Goal: Task Accomplishment & Management: Use online tool/utility

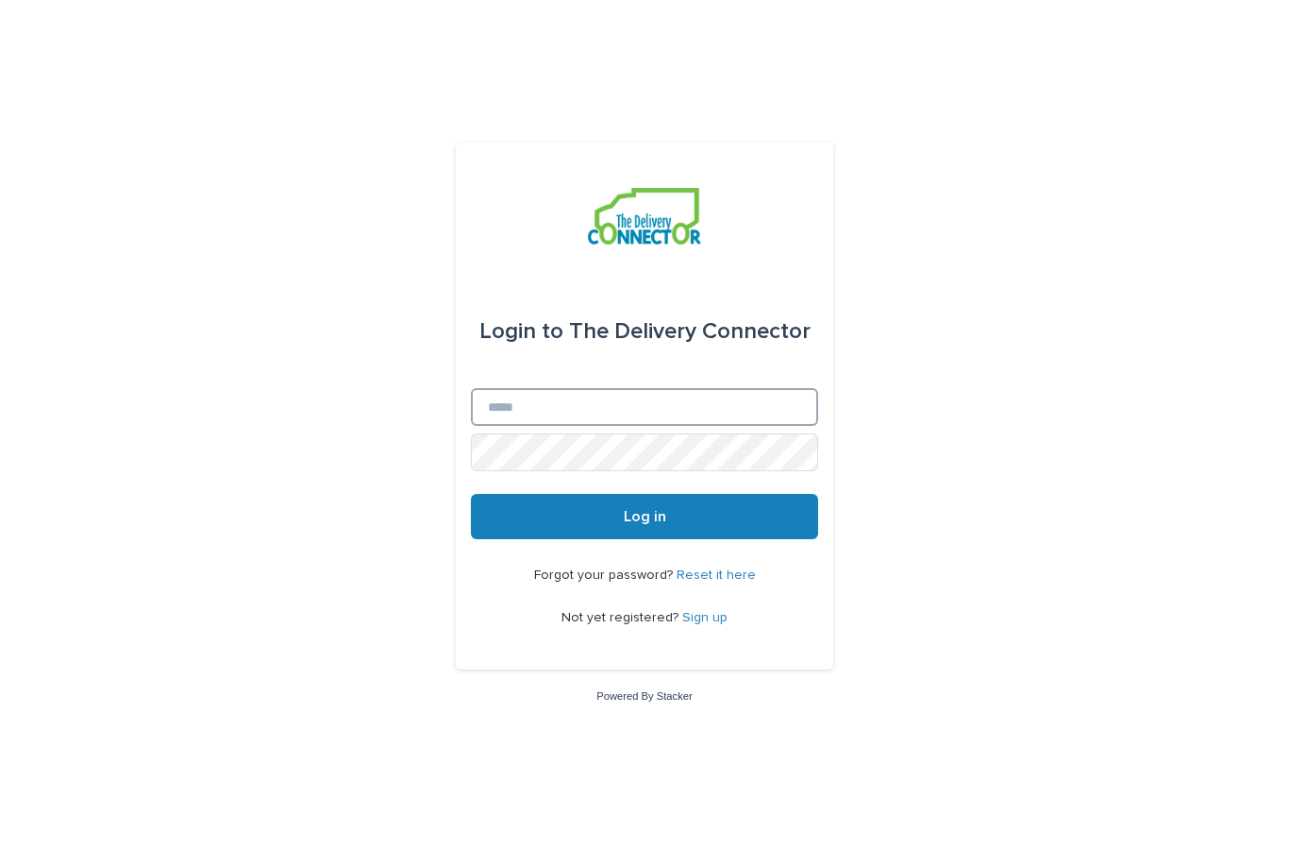
click at [632, 426] on input "Email" at bounding box center [644, 407] width 347 height 38
type input "**********"
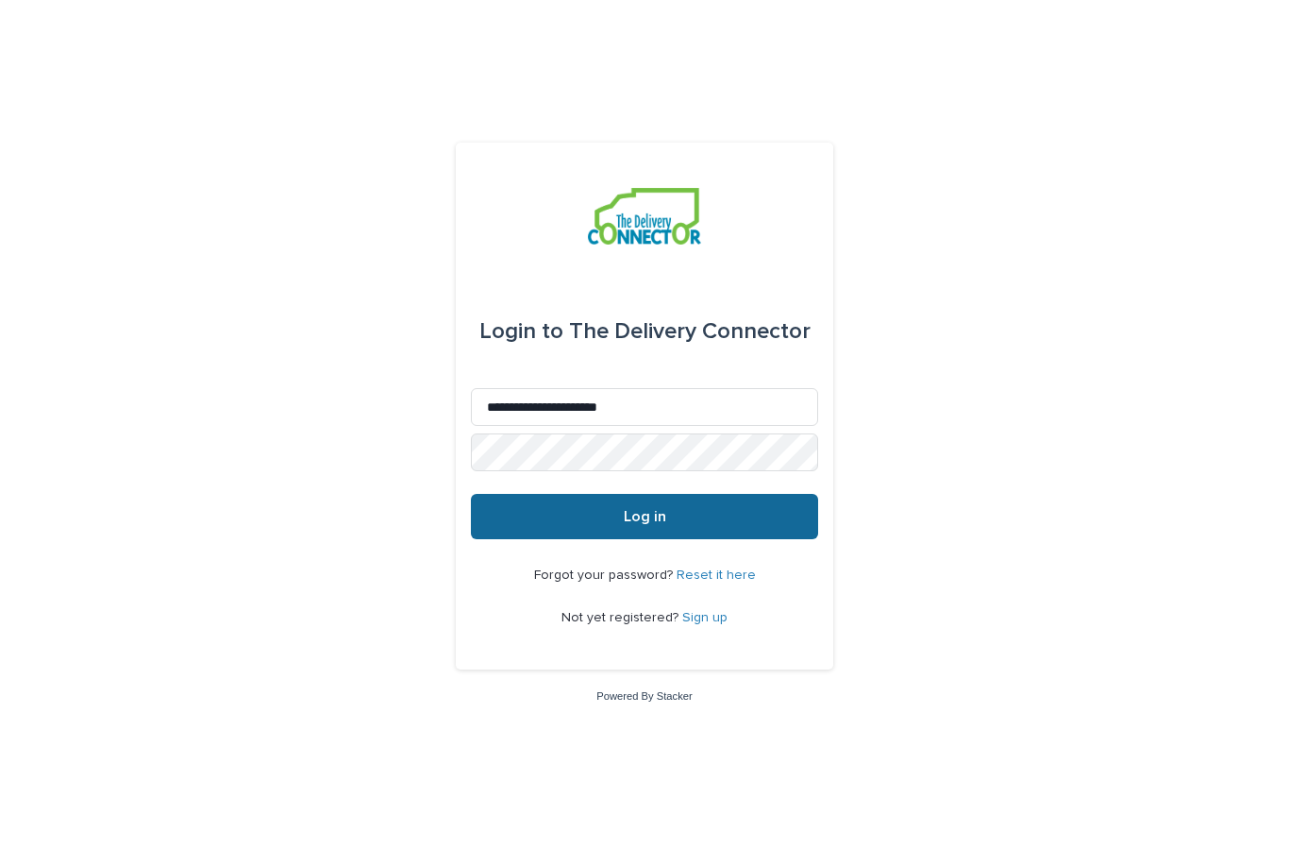
click at [652, 539] on button "Log in" at bounding box center [644, 516] width 347 height 45
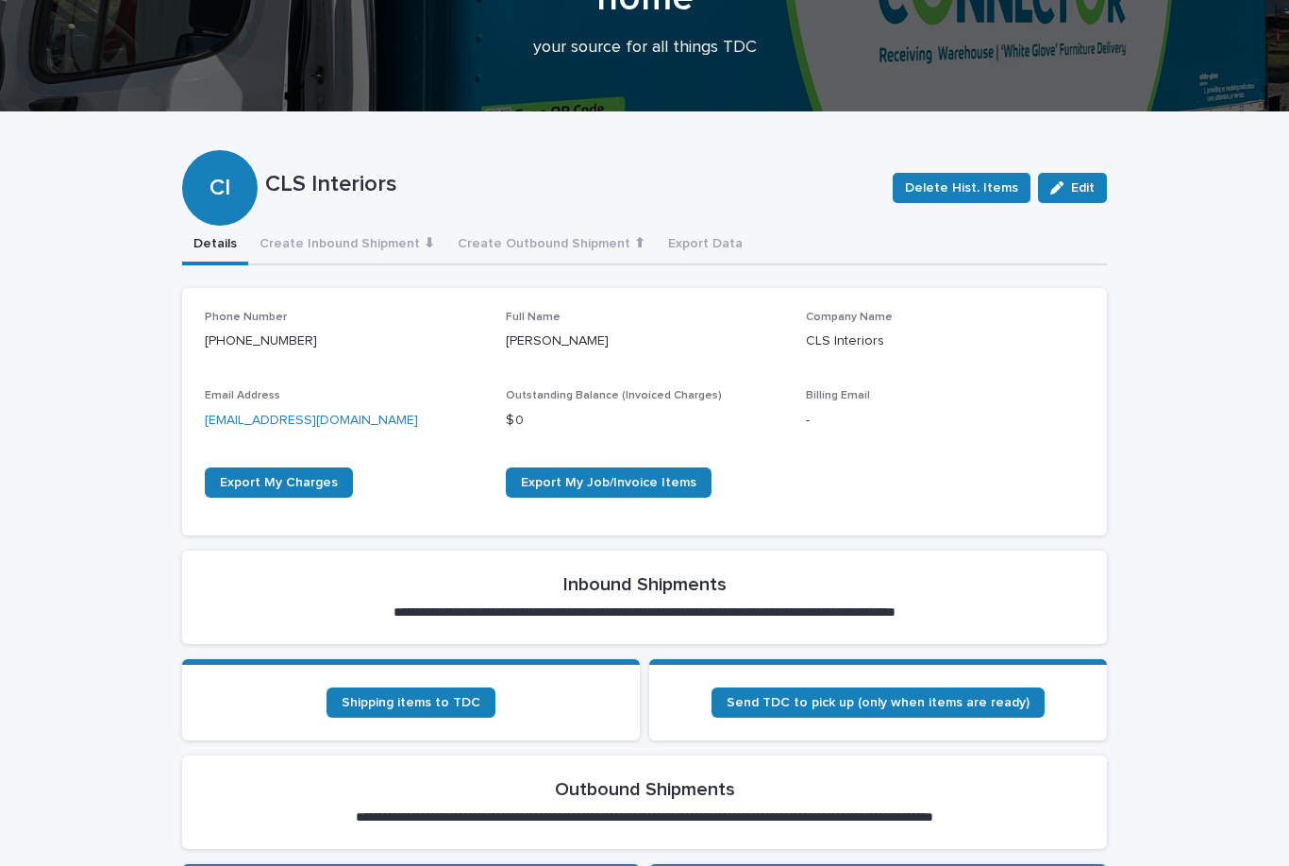
scroll to position [113, 0]
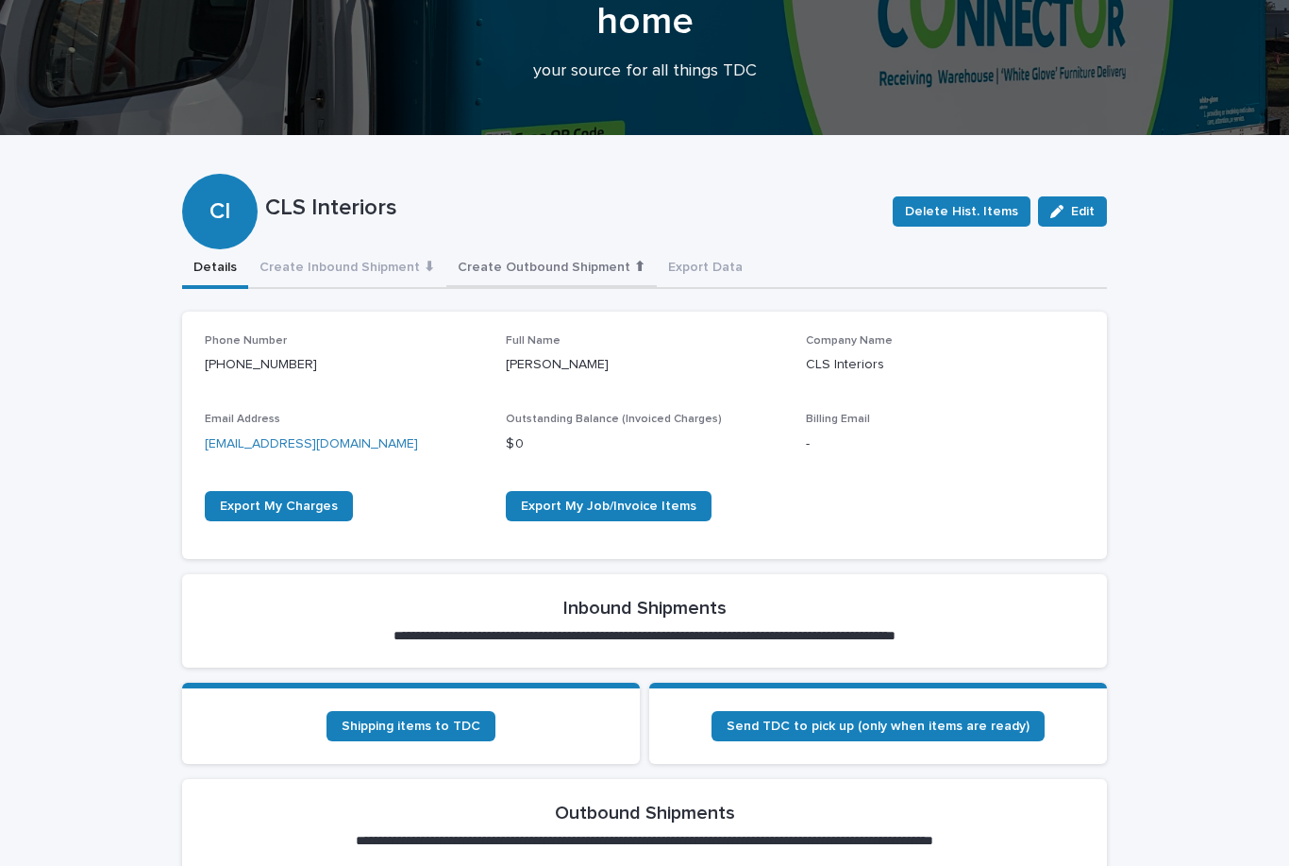
click at [563, 270] on button "Create Outbound Shipment ⬆" at bounding box center [551, 269] width 210 height 40
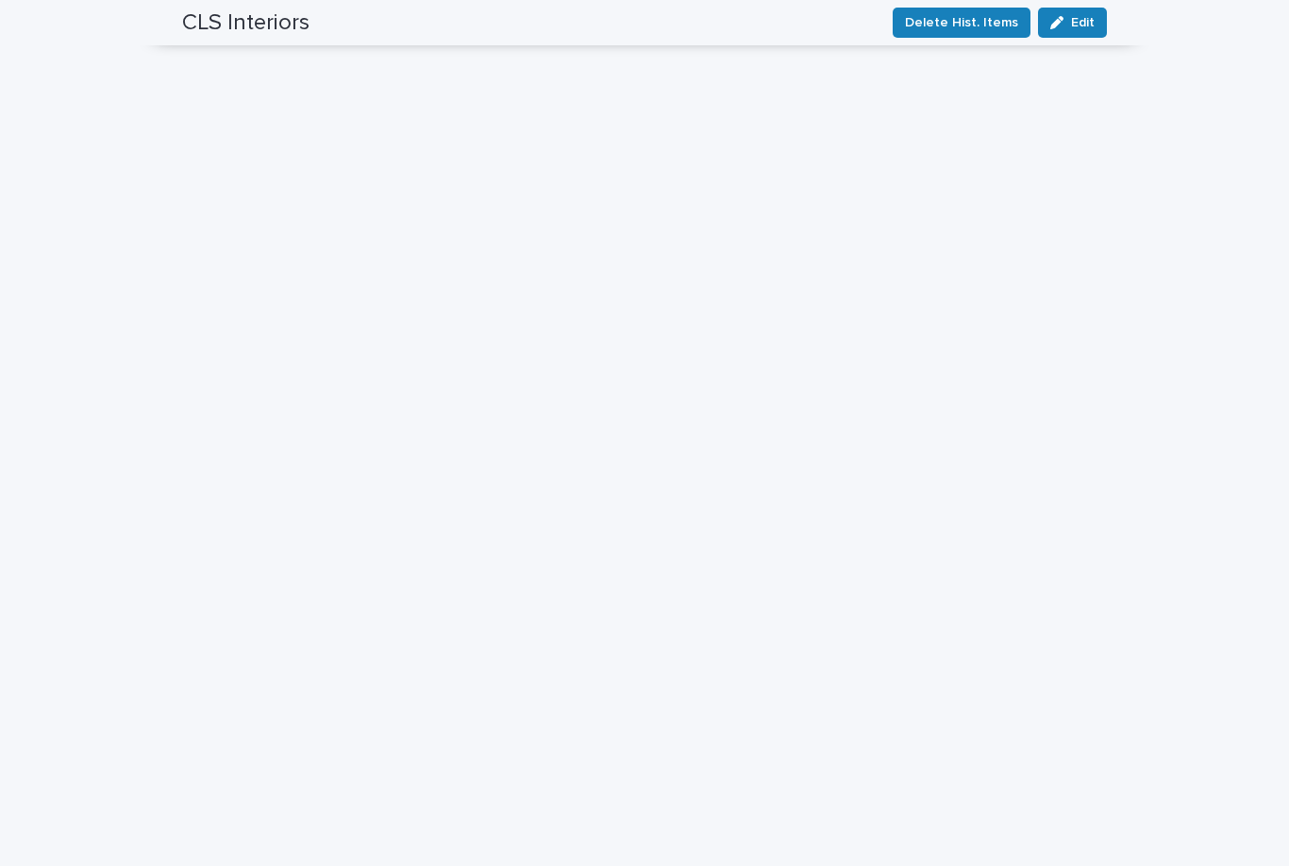
scroll to position [425, 0]
